Goal: Task Accomplishment & Management: Manage account settings

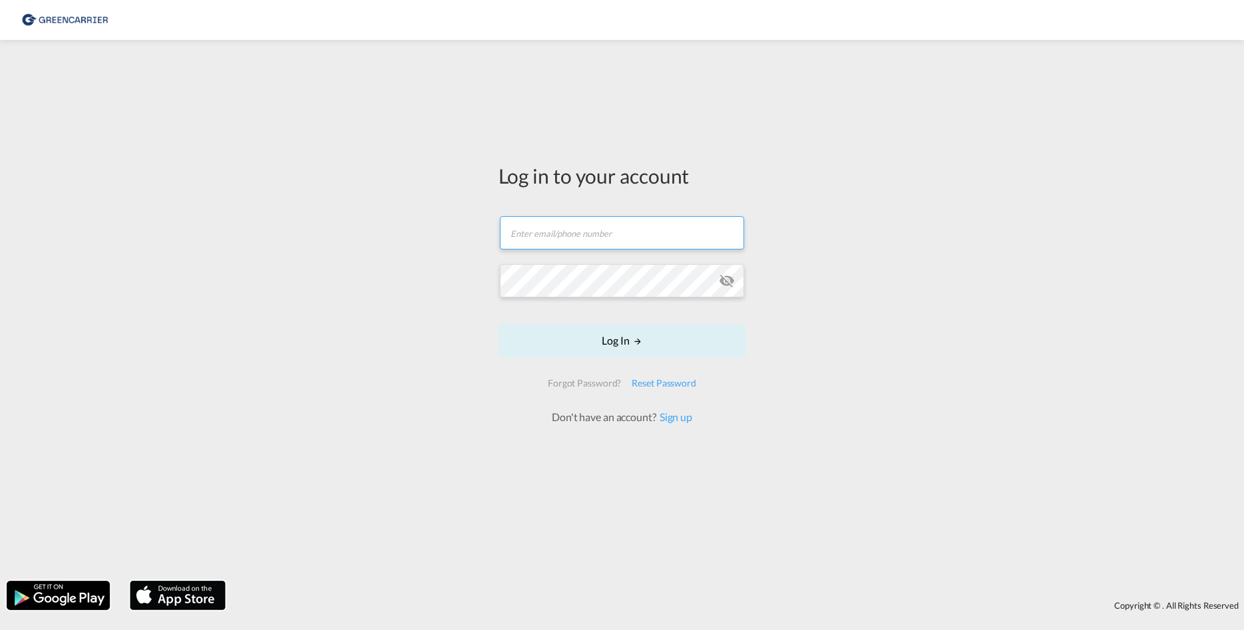
click at [567, 240] on input "text" at bounding box center [622, 232] width 244 height 33
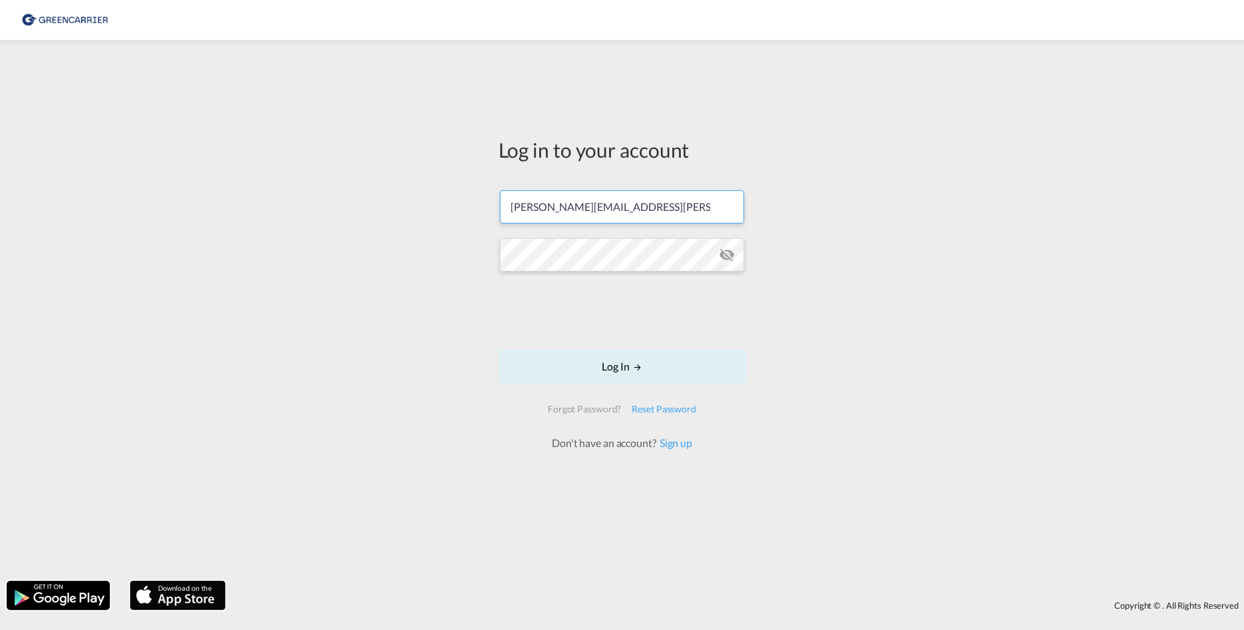
type input "[PERSON_NAME][EMAIL_ADDRESS][PERSON_NAME][DOMAIN_NAME]"
click at [586, 361] on button "Log In" at bounding box center [622, 366] width 248 height 33
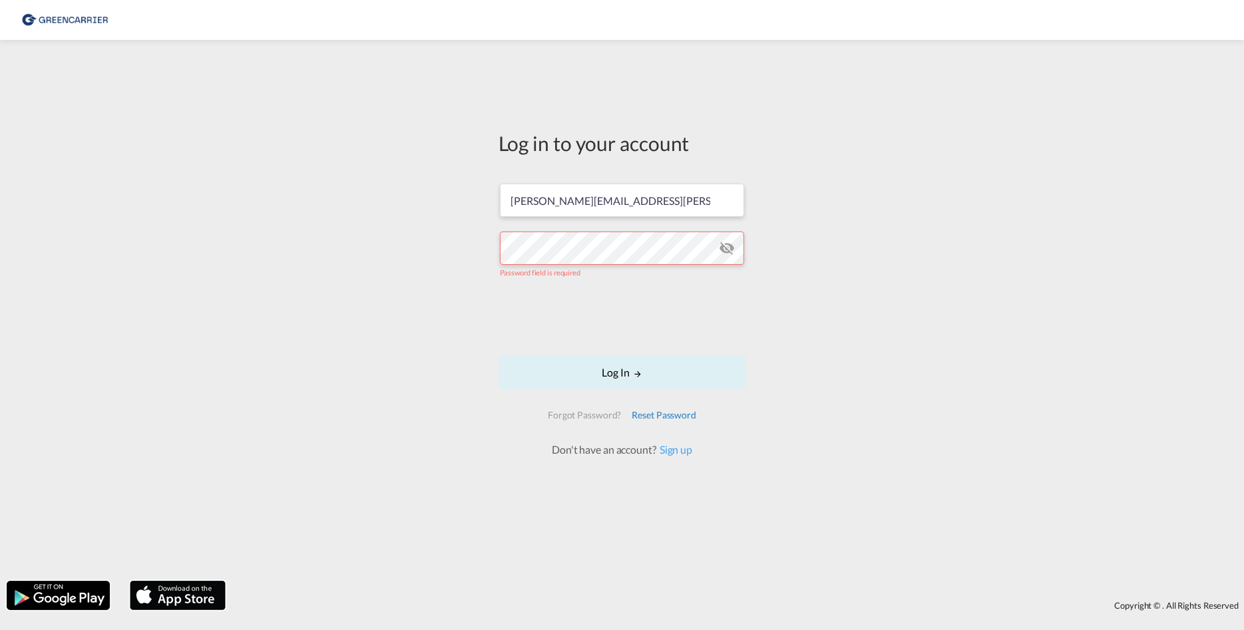
click at [685, 413] on div "Reset Password" at bounding box center [663, 415] width 75 height 24
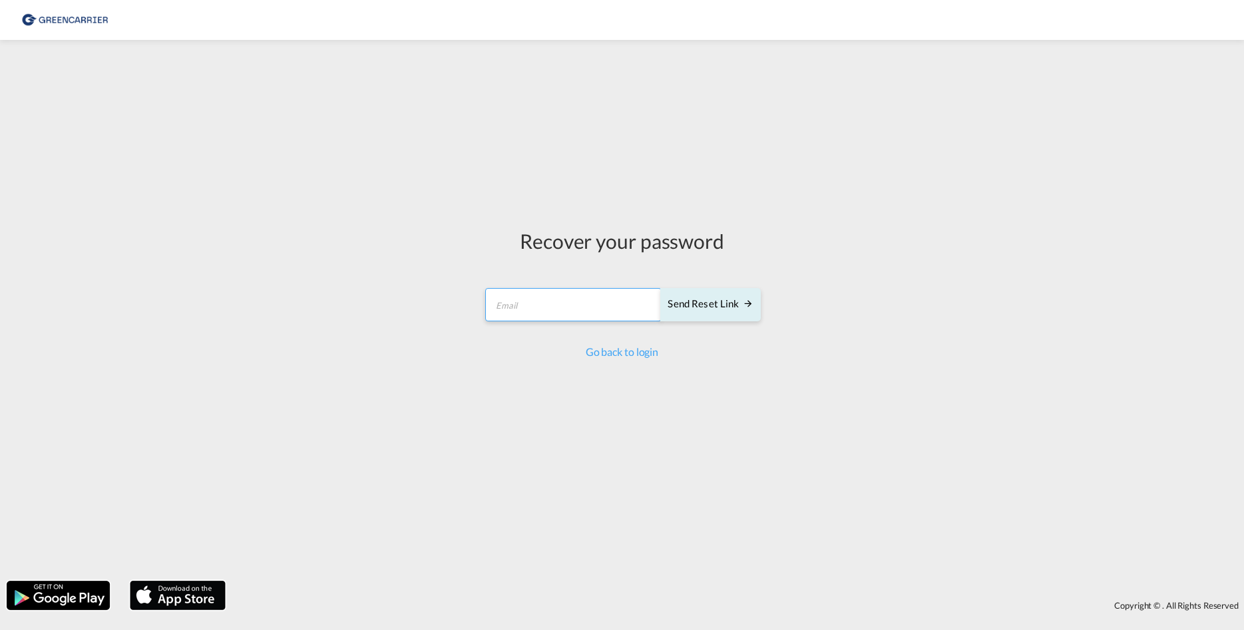
click at [553, 307] on input "email" at bounding box center [573, 304] width 176 height 33
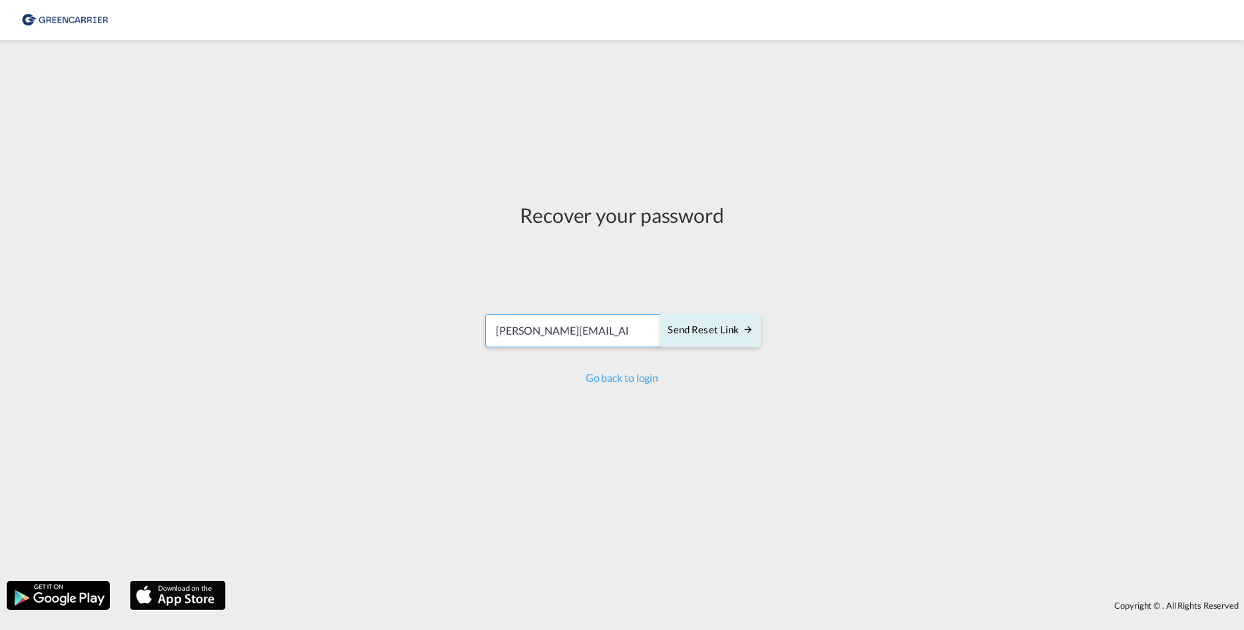
type input "[PERSON_NAME][EMAIL_ADDRESS][PERSON_NAME][DOMAIN_NAME]"
click at [721, 325] on div "Send reset link" at bounding box center [709, 330] width 85 height 15
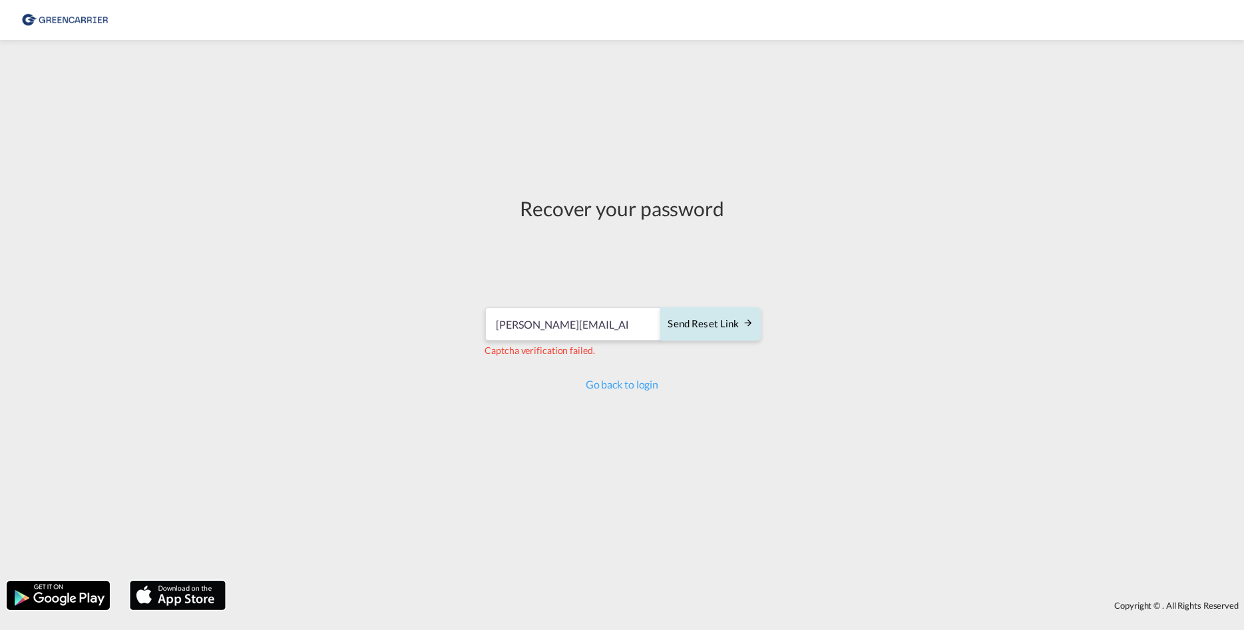
click at [704, 325] on div "Send reset link" at bounding box center [709, 324] width 85 height 15
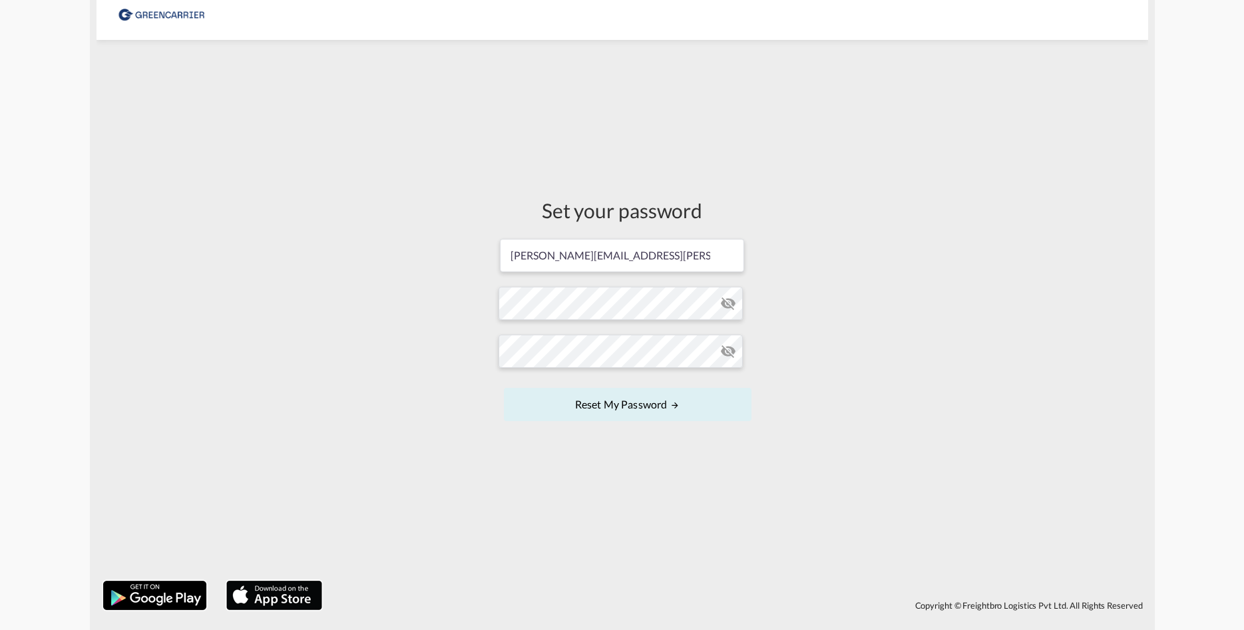
click at [727, 351] on md-icon "icon-eye-off" at bounding box center [728, 351] width 16 height 16
click at [636, 402] on button "Reset my password" at bounding box center [628, 404] width 248 height 33
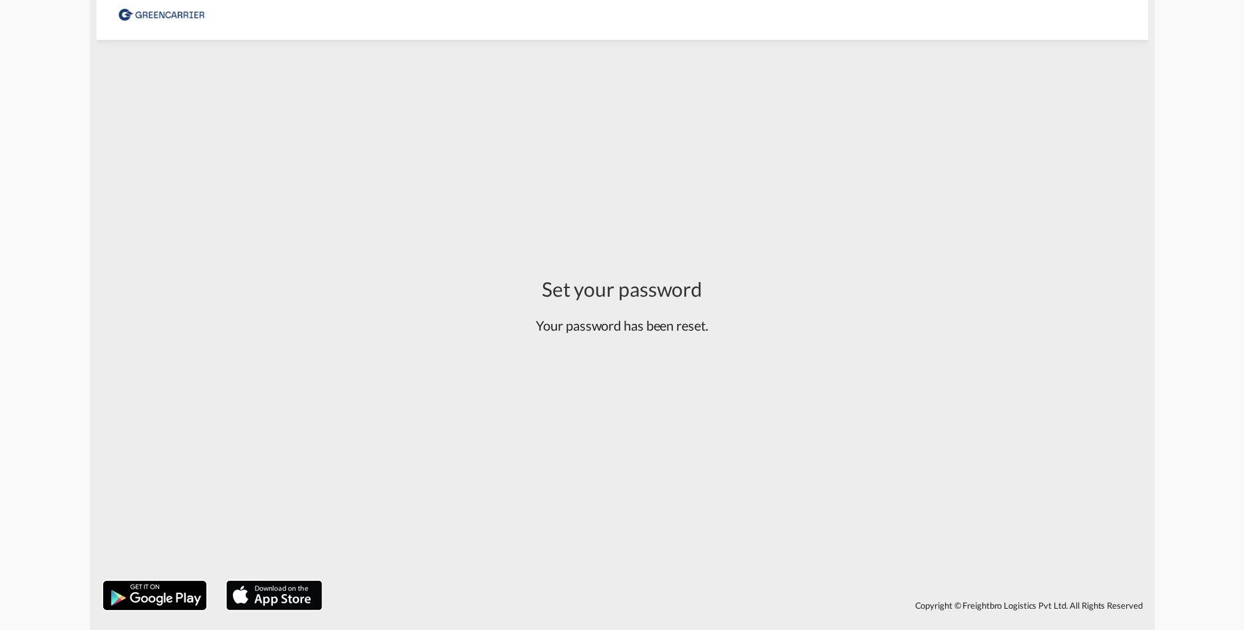
type input "[PERSON_NAME][EMAIL_ADDRESS][PERSON_NAME][DOMAIN_NAME]"
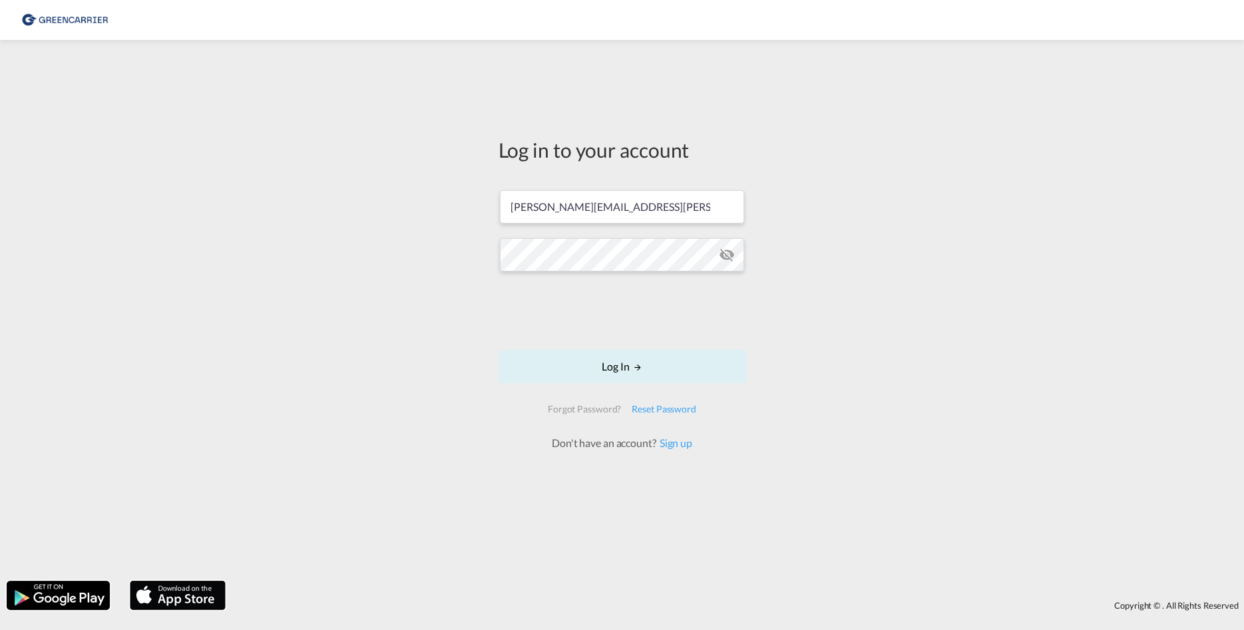
click at [724, 252] on md-icon "icon-eye-off" at bounding box center [727, 255] width 16 height 16
click at [621, 369] on button "Log In" at bounding box center [622, 366] width 248 height 33
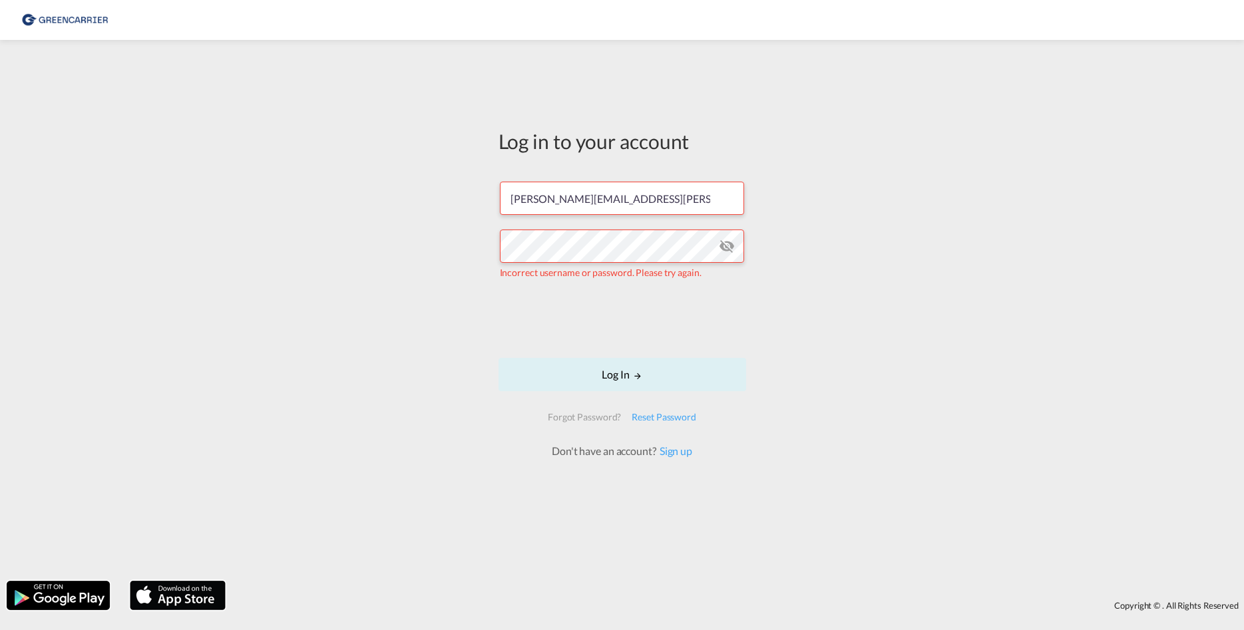
click at [731, 246] on md-icon "icon-eye-off" at bounding box center [727, 246] width 16 height 16
click at [628, 369] on button "Log In" at bounding box center [622, 374] width 248 height 33
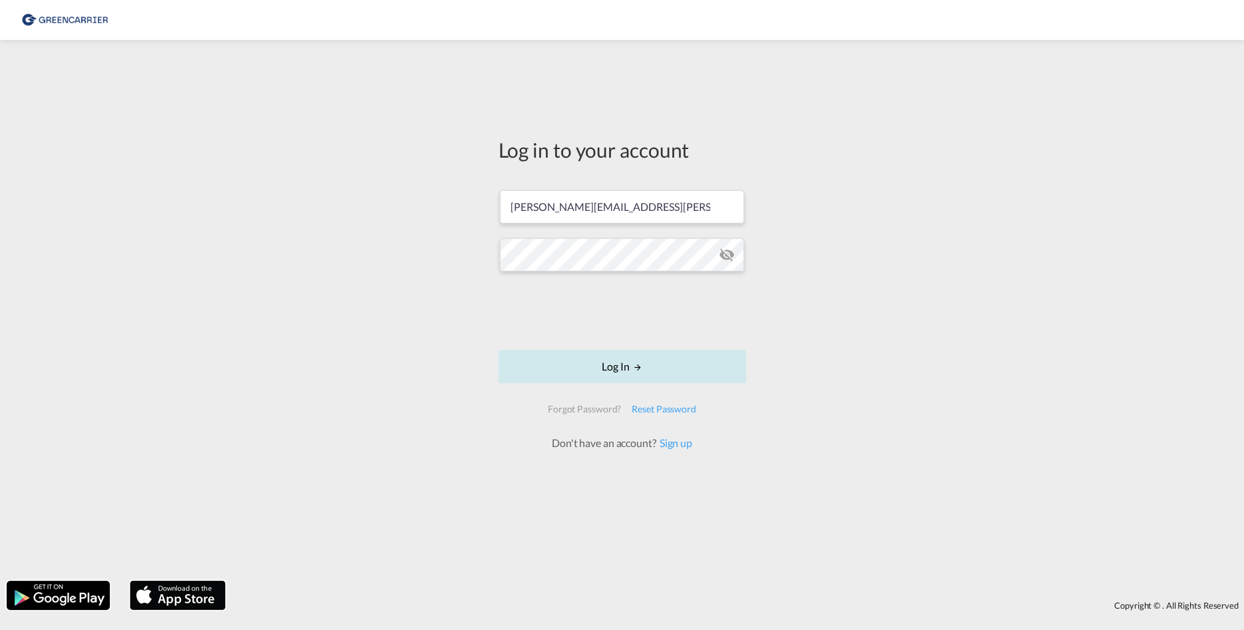
click at [632, 367] on button "Log In" at bounding box center [622, 366] width 248 height 33
click at [730, 250] on md-icon "icon-eye-off" at bounding box center [727, 255] width 16 height 16
click at [729, 250] on md-icon "icon-eye-off" at bounding box center [727, 255] width 16 height 16
click at [620, 361] on button "Log In" at bounding box center [622, 366] width 248 height 33
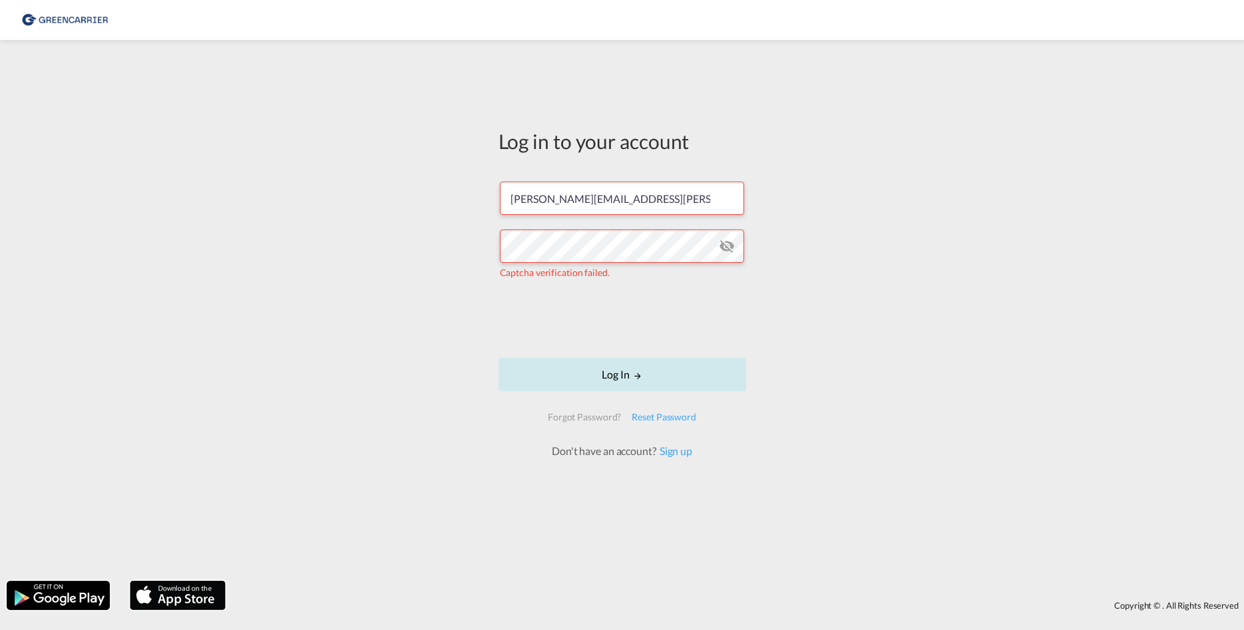
click at [625, 376] on button "Log In" at bounding box center [622, 374] width 248 height 33
click at [630, 373] on button "Log In" at bounding box center [622, 374] width 248 height 33
click at [52, 22] on img at bounding box center [65, 20] width 90 height 30
click at [55, 18] on img at bounding box center [65, 20] width 90 height 30
